Goal: Entertainment & Leisure: Consume media (video, audio)

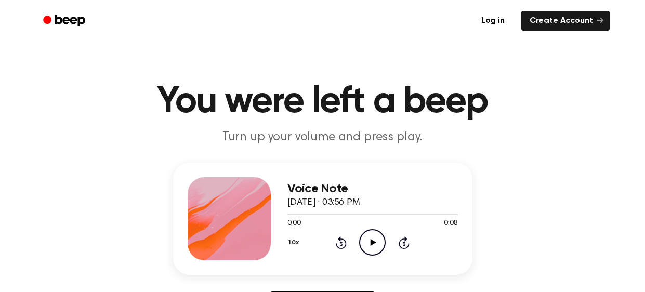
click at [364, 248] on icon "Play Audio" at bounding box center [372, 242] width 27 height 27
click at [369, 247] on icon "Pause Audio" at bounding box center [372, 242] width 27 height 27
click at [369, 247] on icon "Play Audio" at bounding box center [372, 242] width 27 height 27
click at [369, 247] on icon "Pause Audio" at bounding box center [372, 242] width 27 height 27
